Goal: Navigation & Orientation: Go to known website

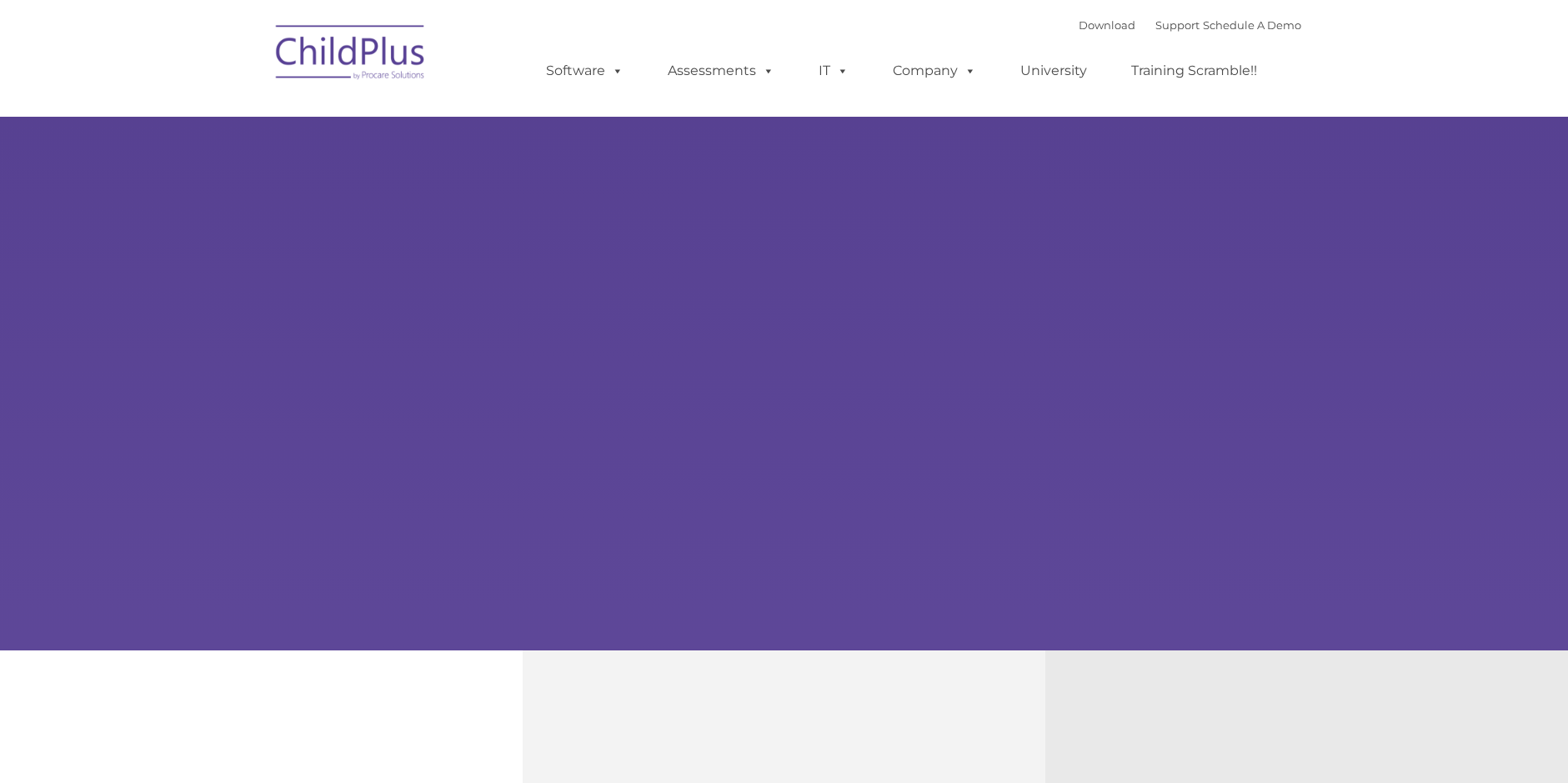
type input ""
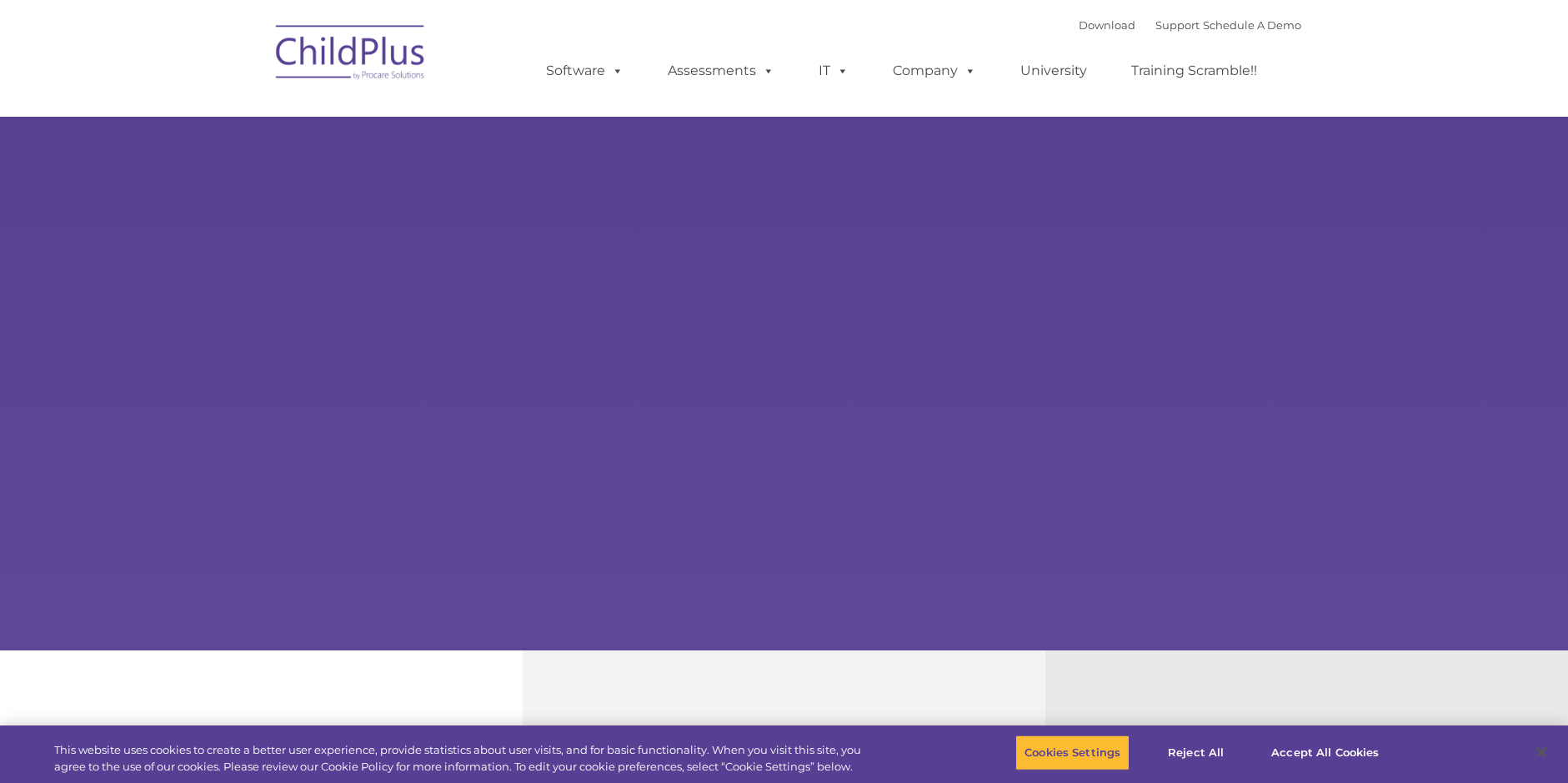
select select "MEDIUM"
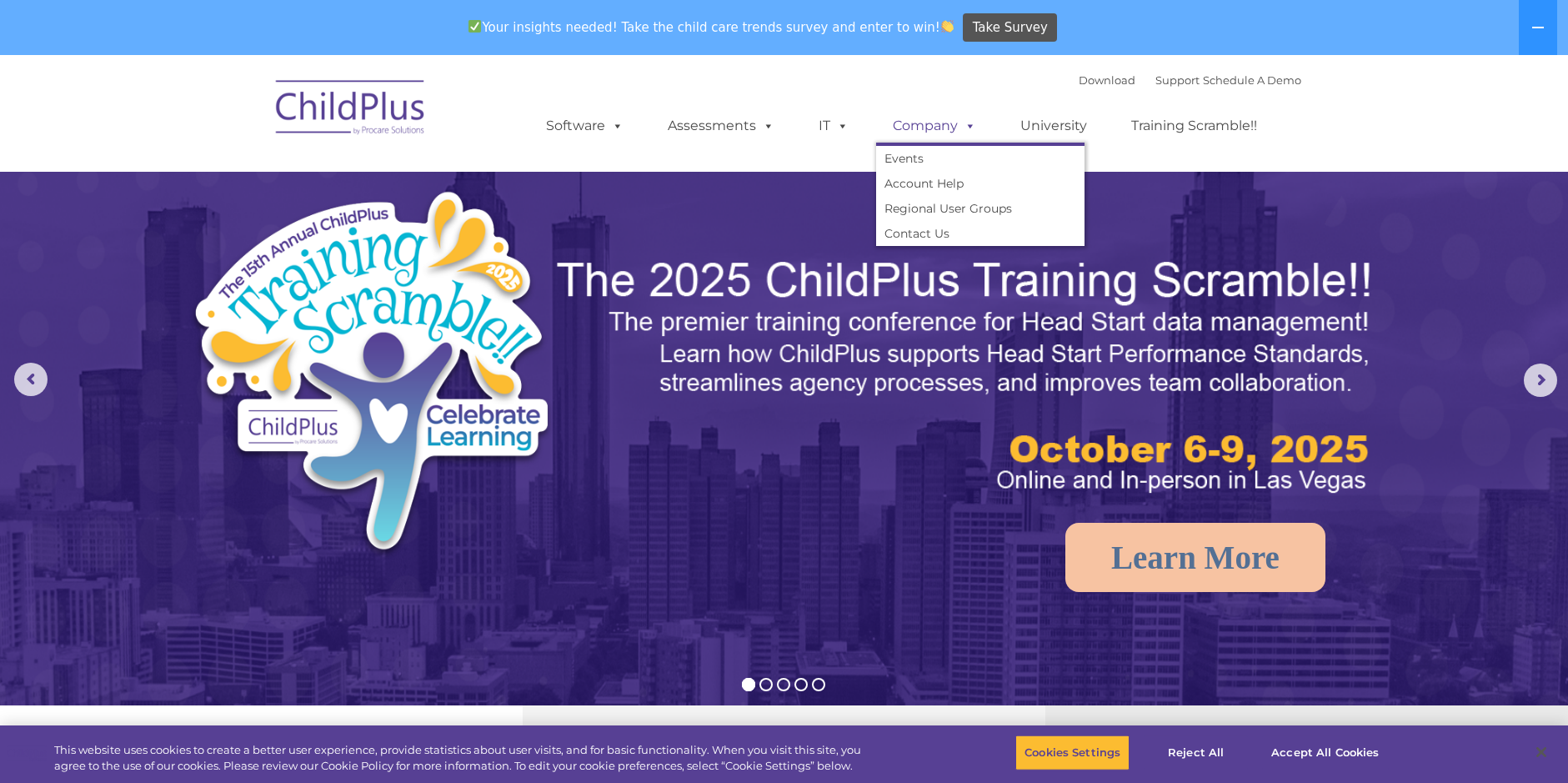
click at [972, 129] on span at bounding box center [967, 124] width 18 height 16
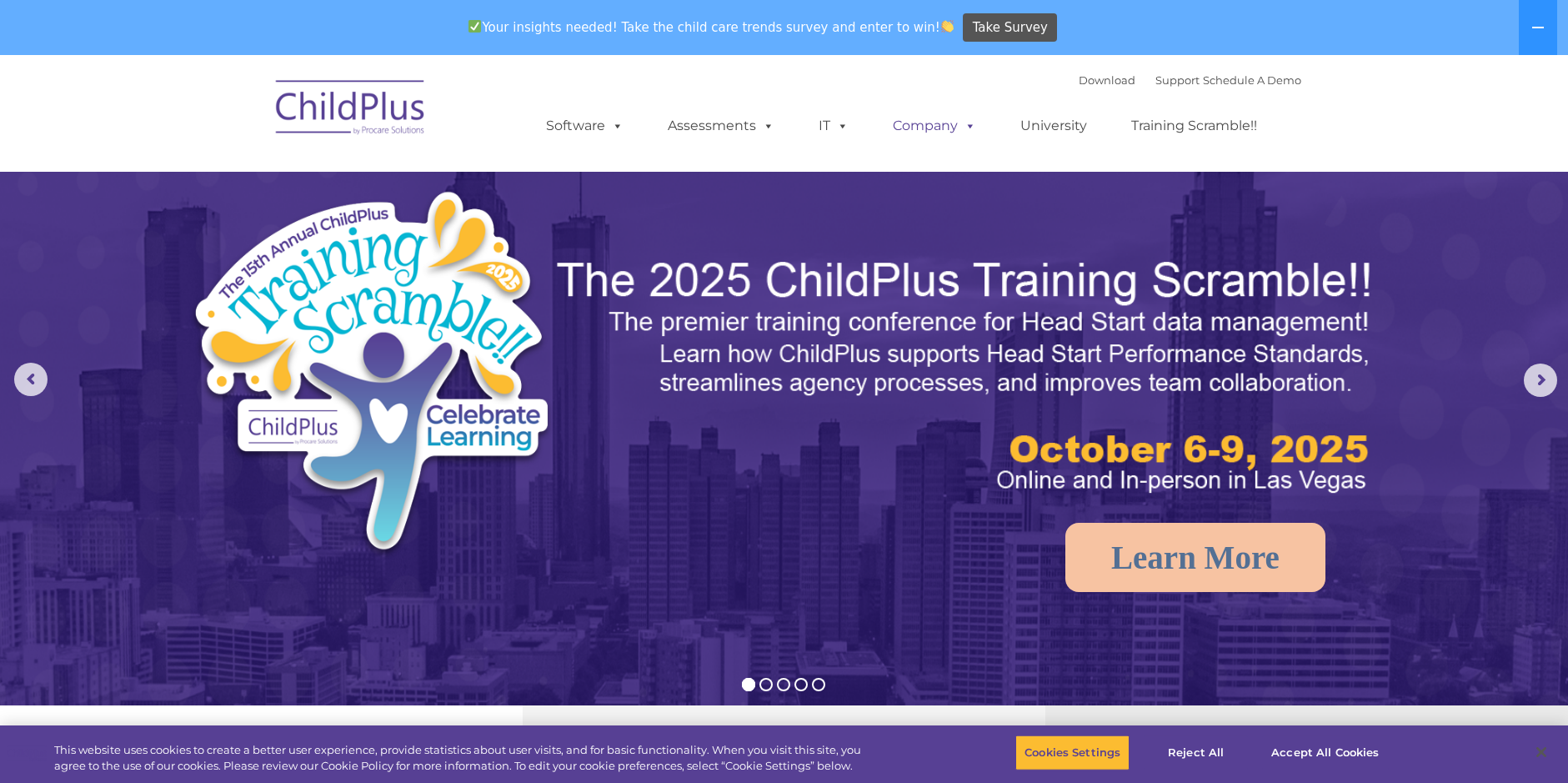
click at [972, 129] on span at bounding box center [967, 124] width 18 height 16
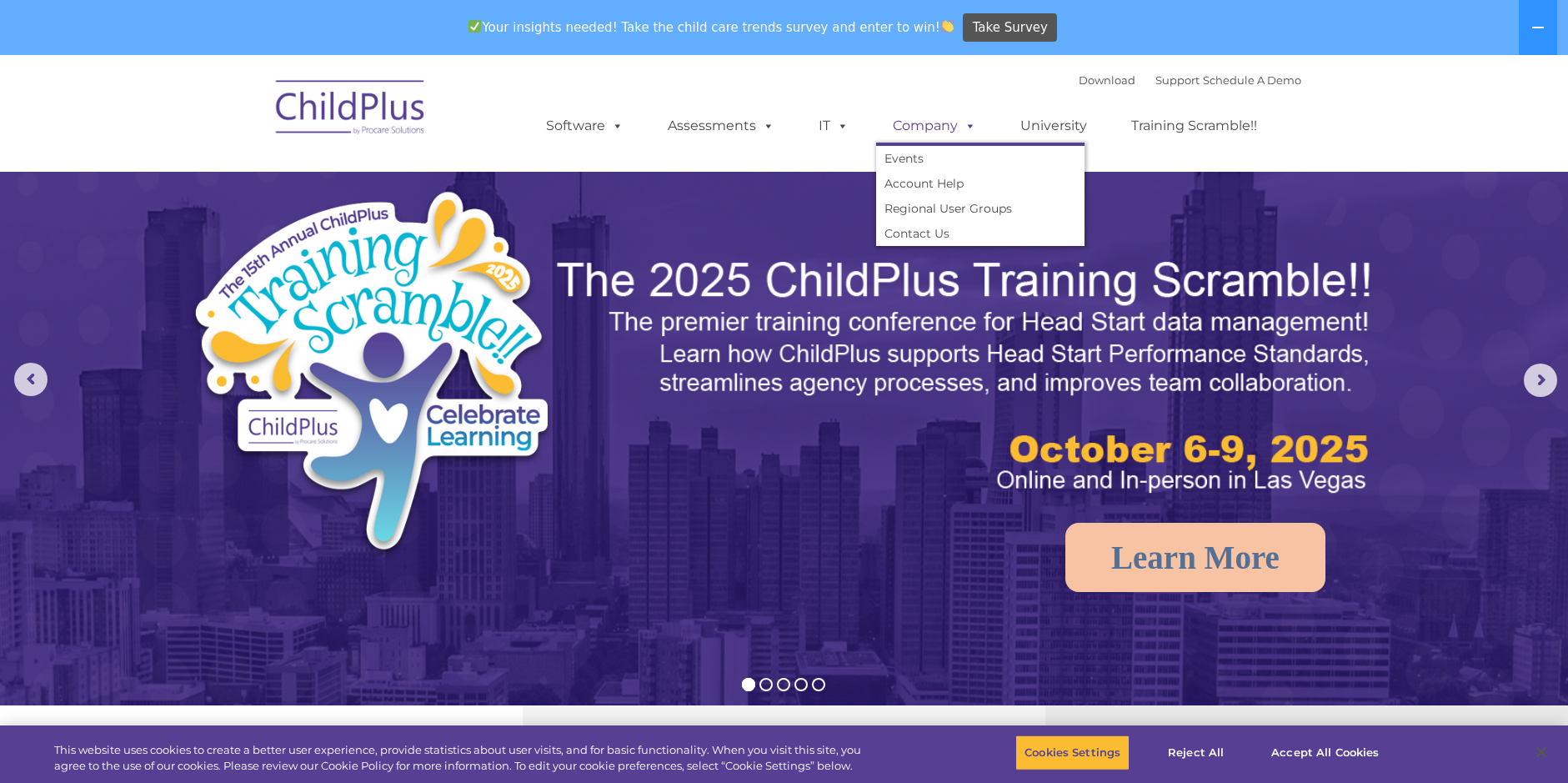
click at [972, 129] on span at bounding box center [967, 124] width 18 height 16
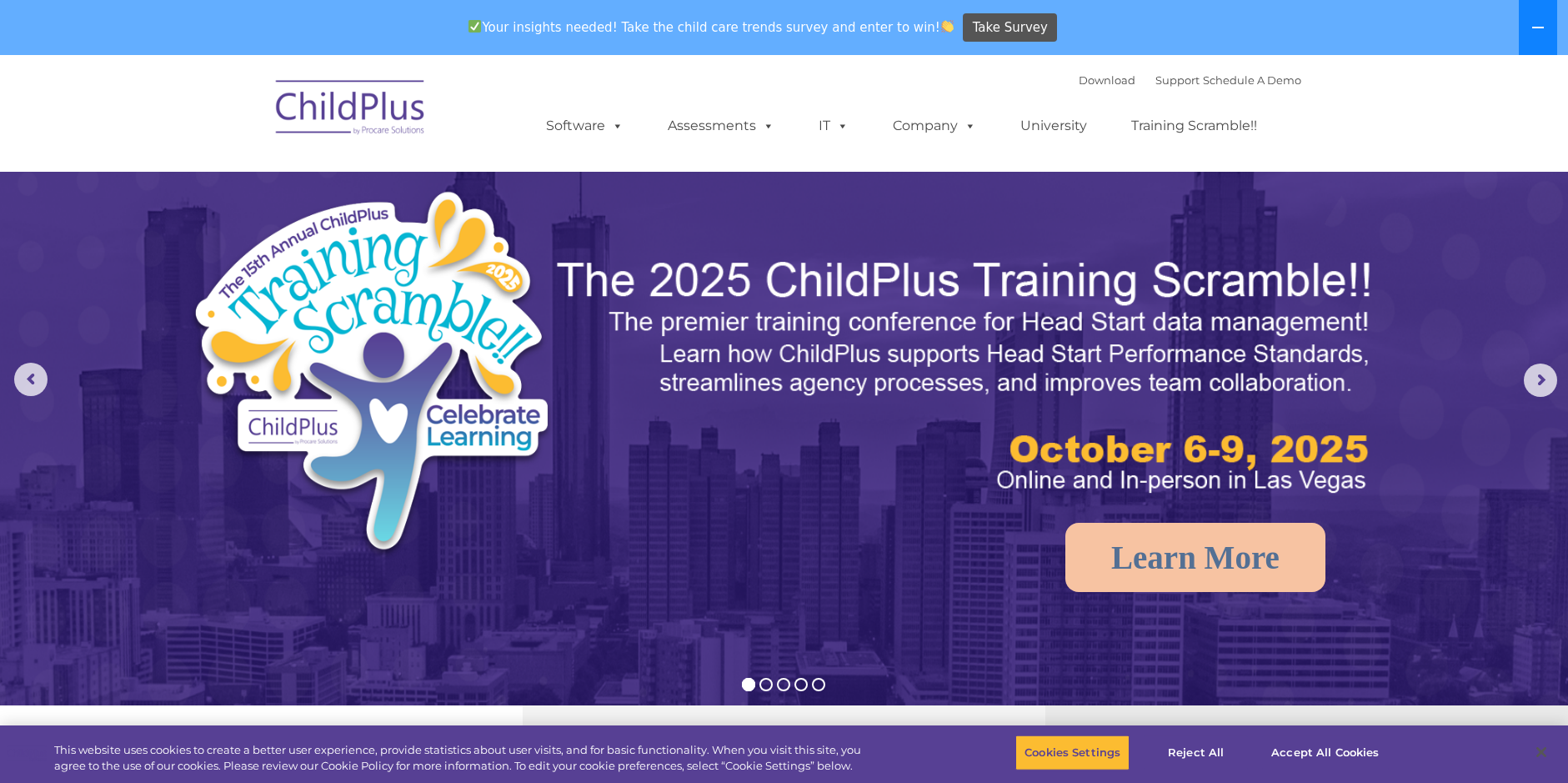
click at [1530, 27] on button at bounding box center [1538, 27] width 38 height 55
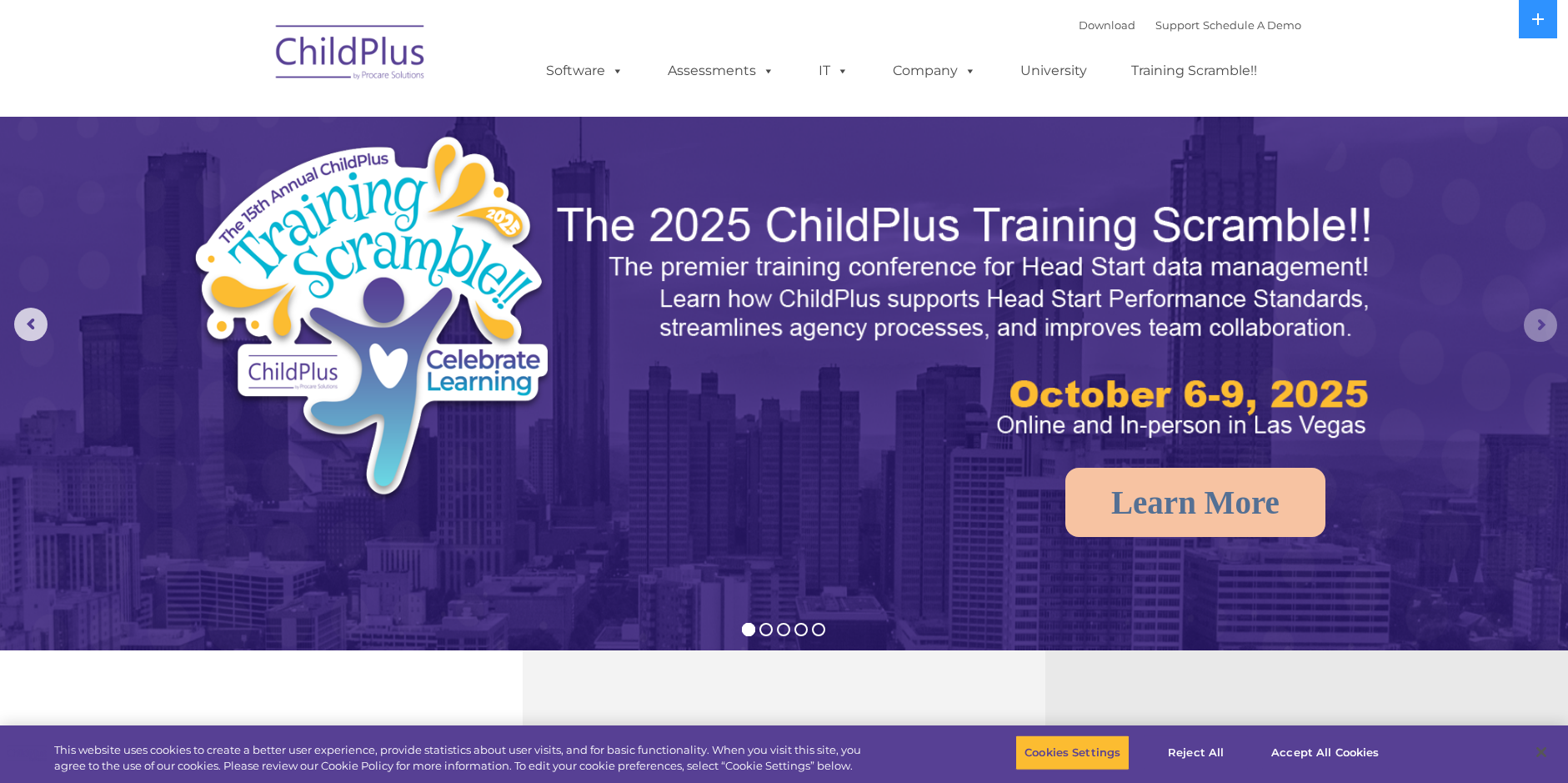
click at [1550, 336] on rs-arrow at bounding box center [1541, 325] width 33 height 33
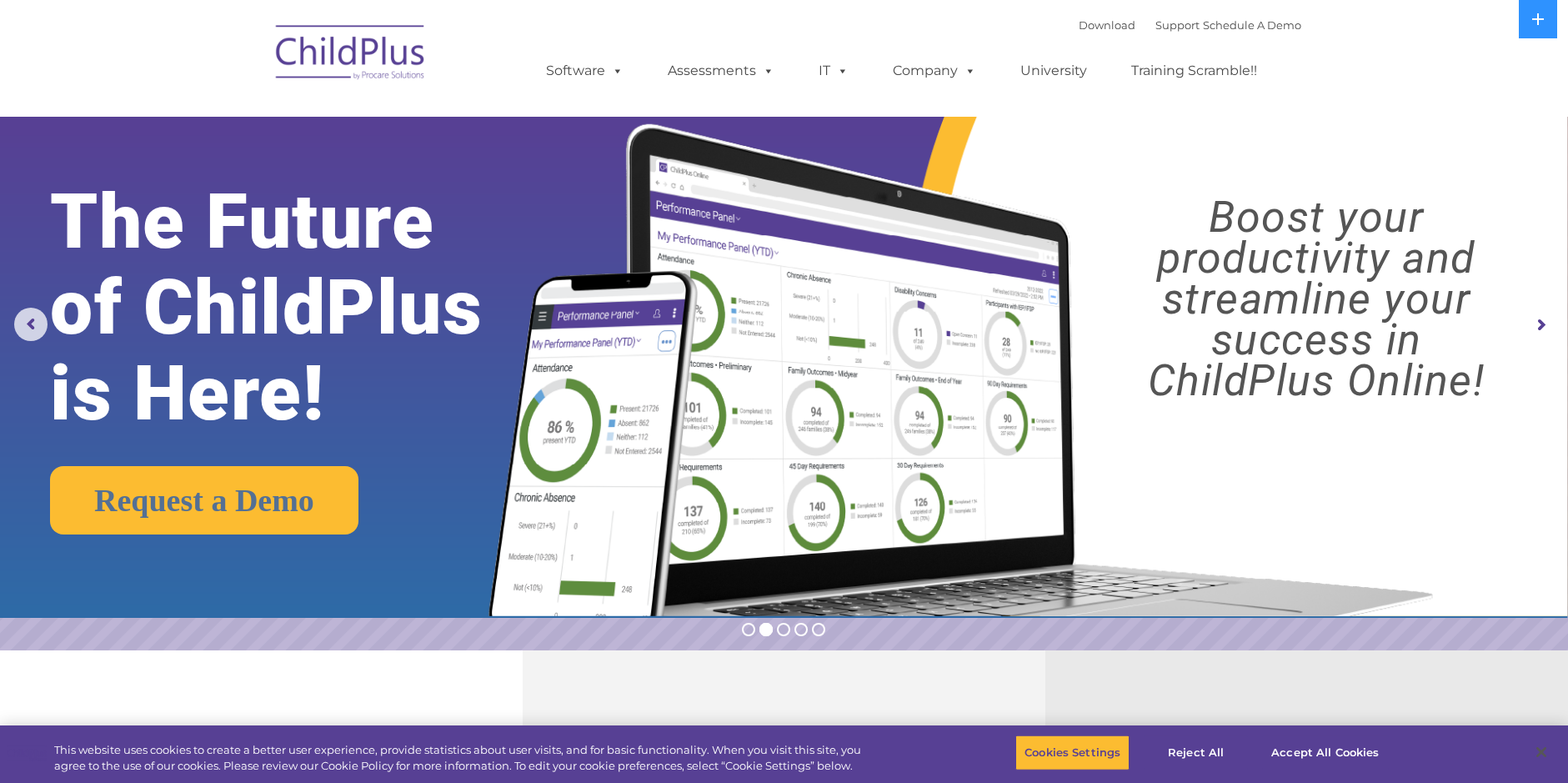
click at [1550, 336] on rs-arrow at bounding box center [1541, 325] width 33 height 33
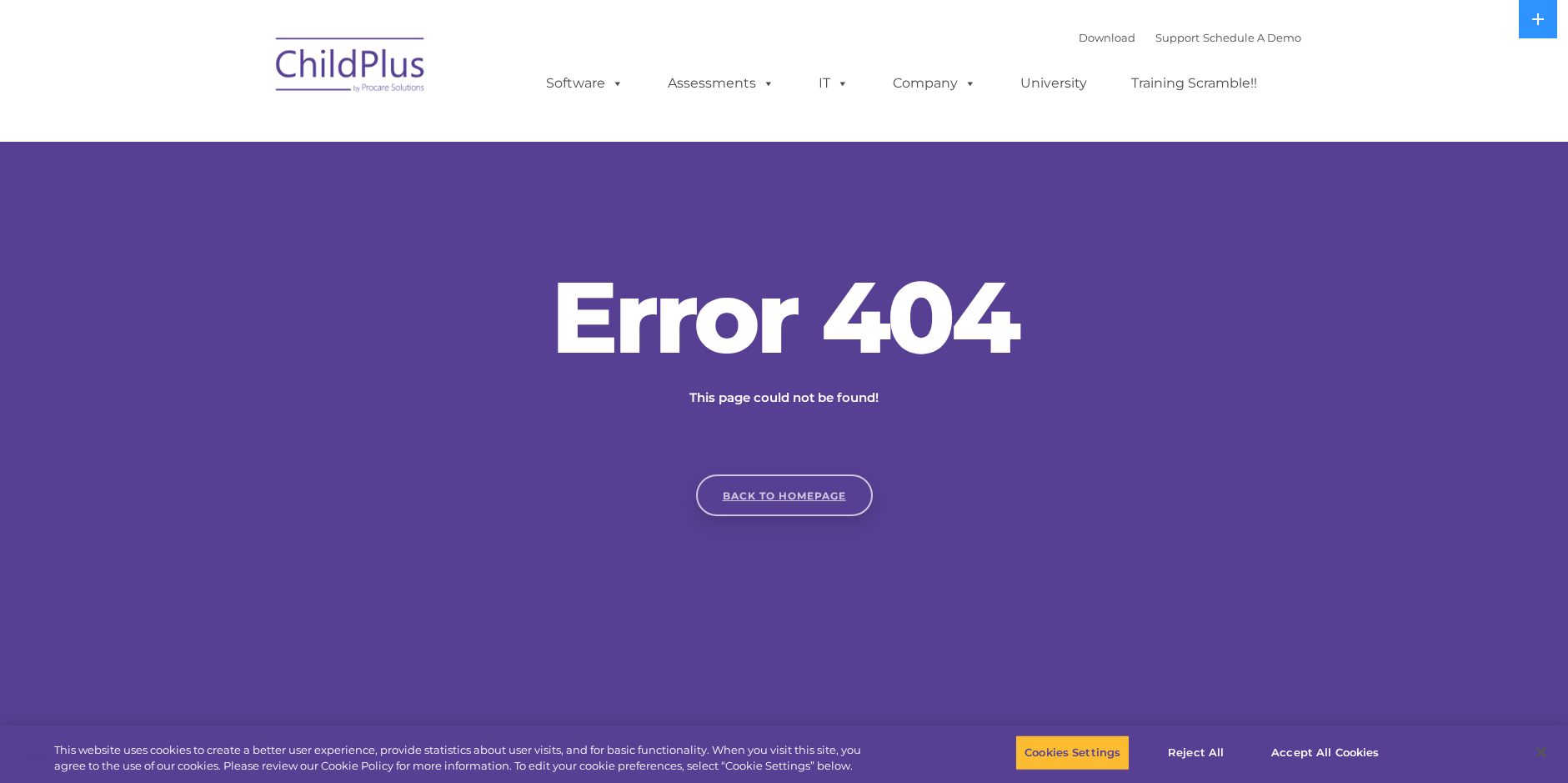
click at [811, 489] on link "Back to homepage" at bounding box center [784, 495] width 177 height 42
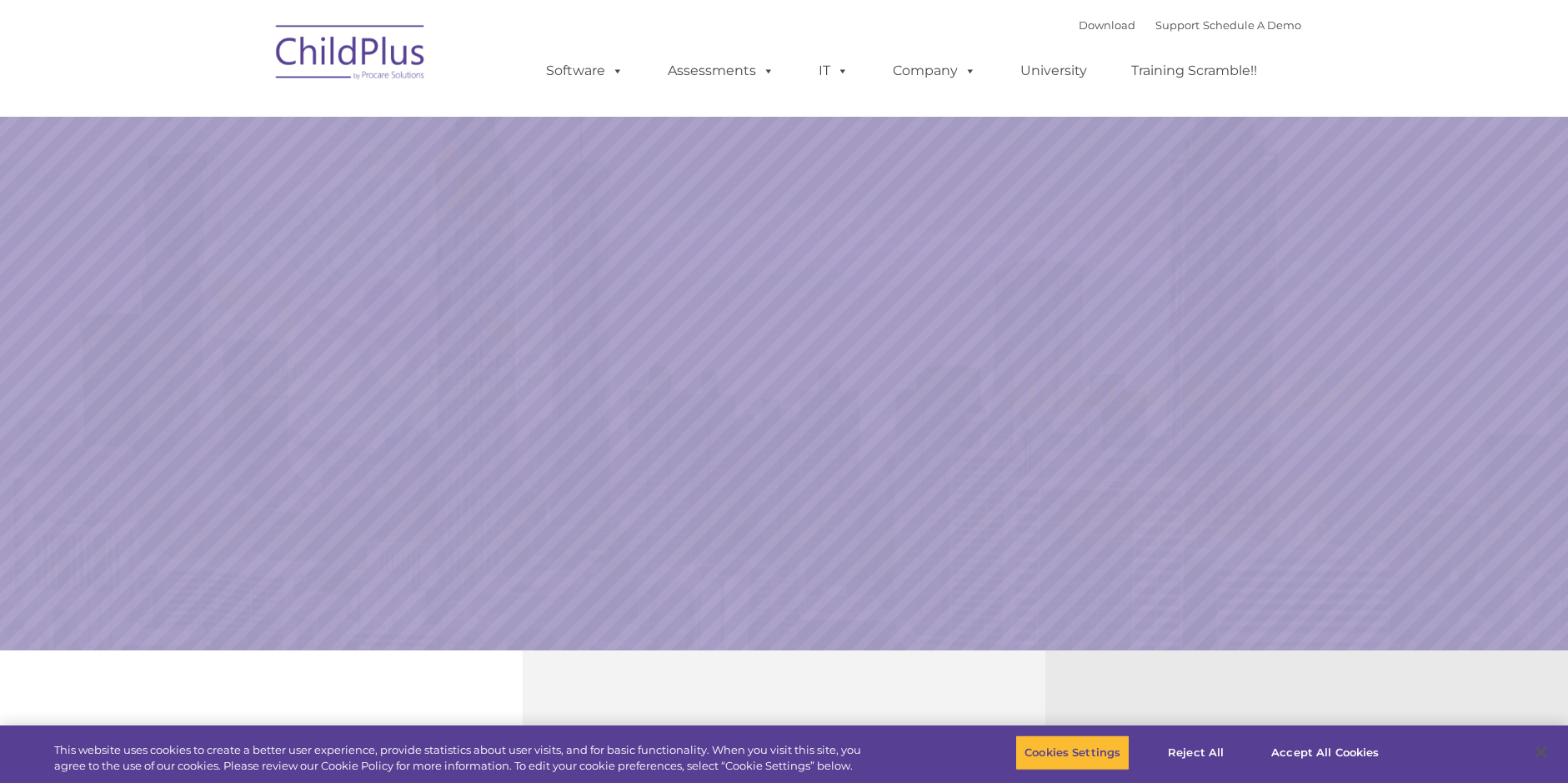
select select "MEDIUM"
